Goal: Find specific page/section: Find specific page/section

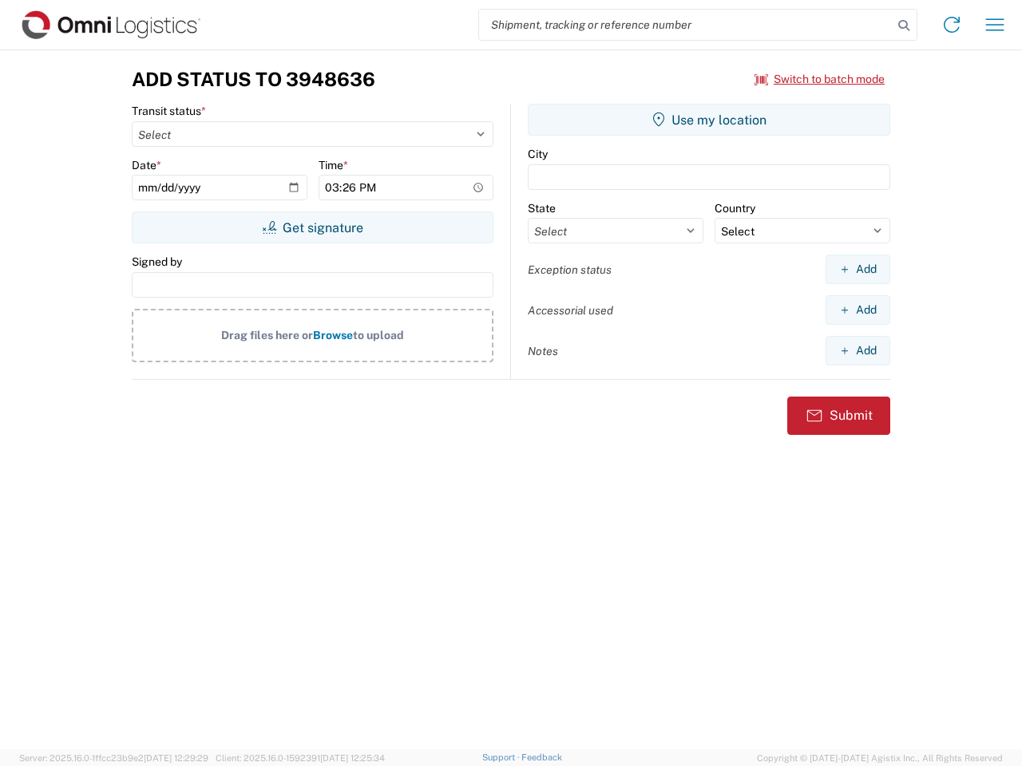
click at [686, 25] on input "search" at bounding box center [685, 25] width 413 height 30
click at [904, 26] on icon at bounding box center [903, 25] width 22 height 22
click at [951, 25] on icon at bounding box center [952, 25] width 26 height 26
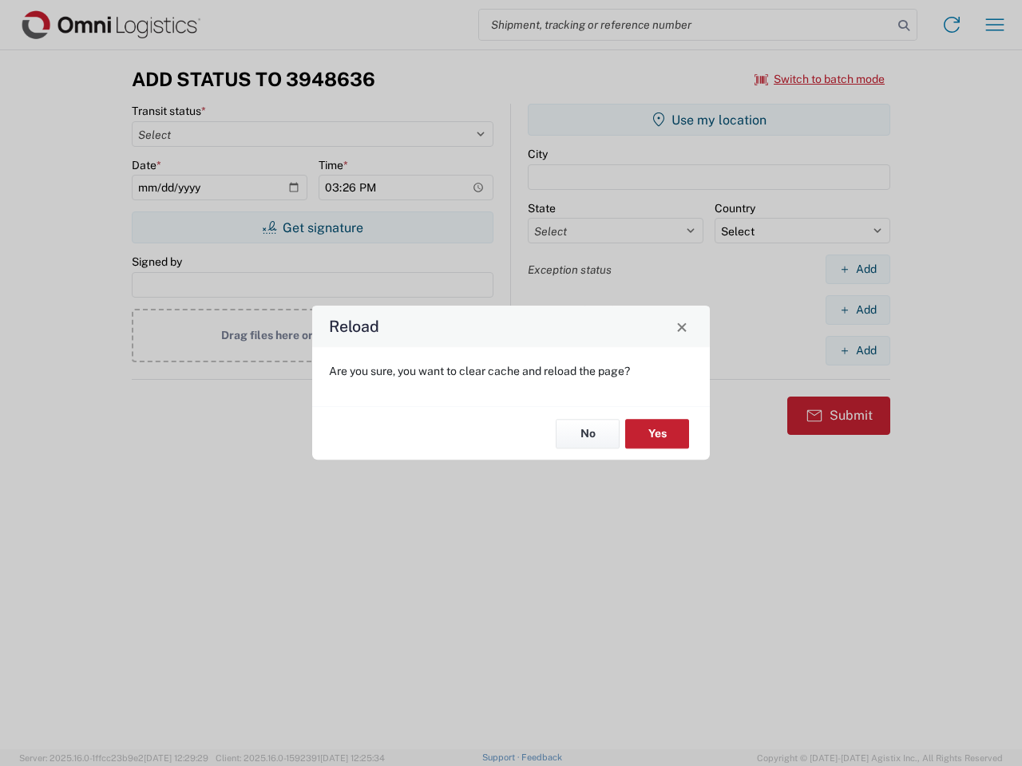
click at [995, 25] on div "Reload Are you sure, you want to clear cache and reload the page? No Yes" at bounding box center [511, 383] width 1022 height 766
click at [820, 79] on div "Reload Are you sure, you want to clear cache and reload the page? No Yes" at bounding box center [511, 383] width 1022 height 766
click at [312, 227] on div "Reload Are you sure, you want to clear cache and reload the page? No Yes" at bounding box center [511, 383] width 1022 height 766
click at [709, 120] on div "Reload Are you sure, you want to clear cache and reload the page? No Yes" at bounding box center [511, 383] width 1022 height 766
click at [857, 269] on div "Reload Are you sure, you want to clear cache and reload the page? No Yes" at bounding box center [511, 383] width 1022 height 766
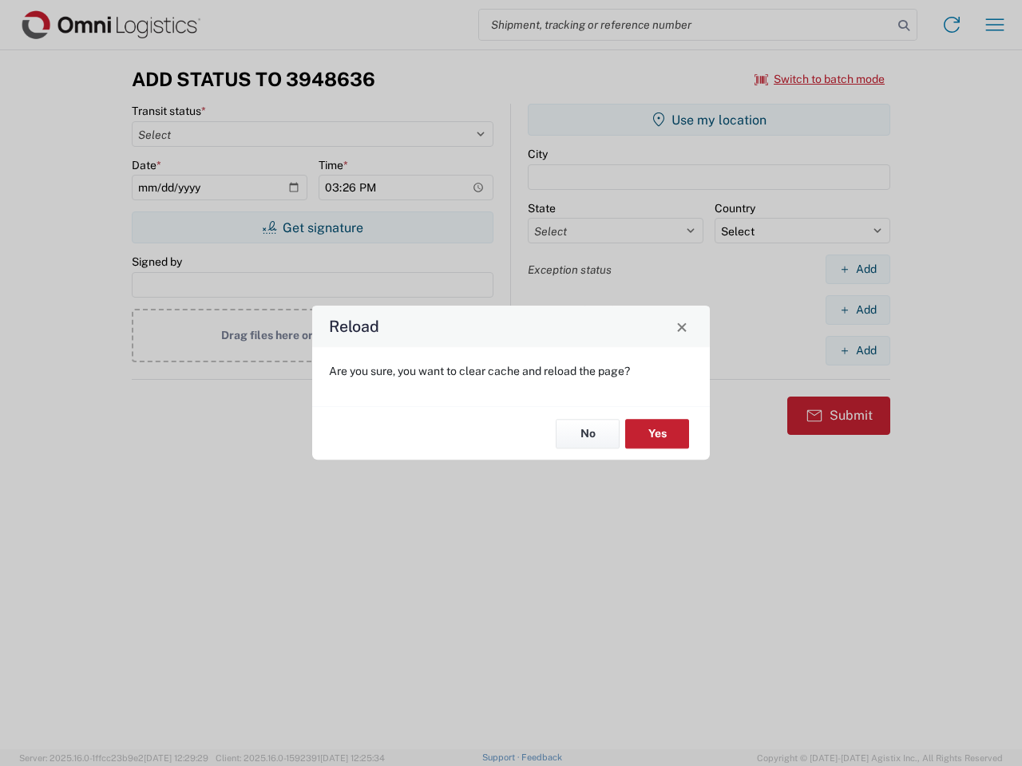
click at [857, 310] on div "Reload Are you sure, you want to clear cache and reload the page? No Yes" at bounding box center [511, 383] width 1022 height 766
click at [857, 350] on div "Reload Are you sure, you want to clear cache and reload the page? No Yes" at bounding box center [511, 383] width 1022 height 766
